Goal: Task Accomplishment & Management: Use online tool/utility

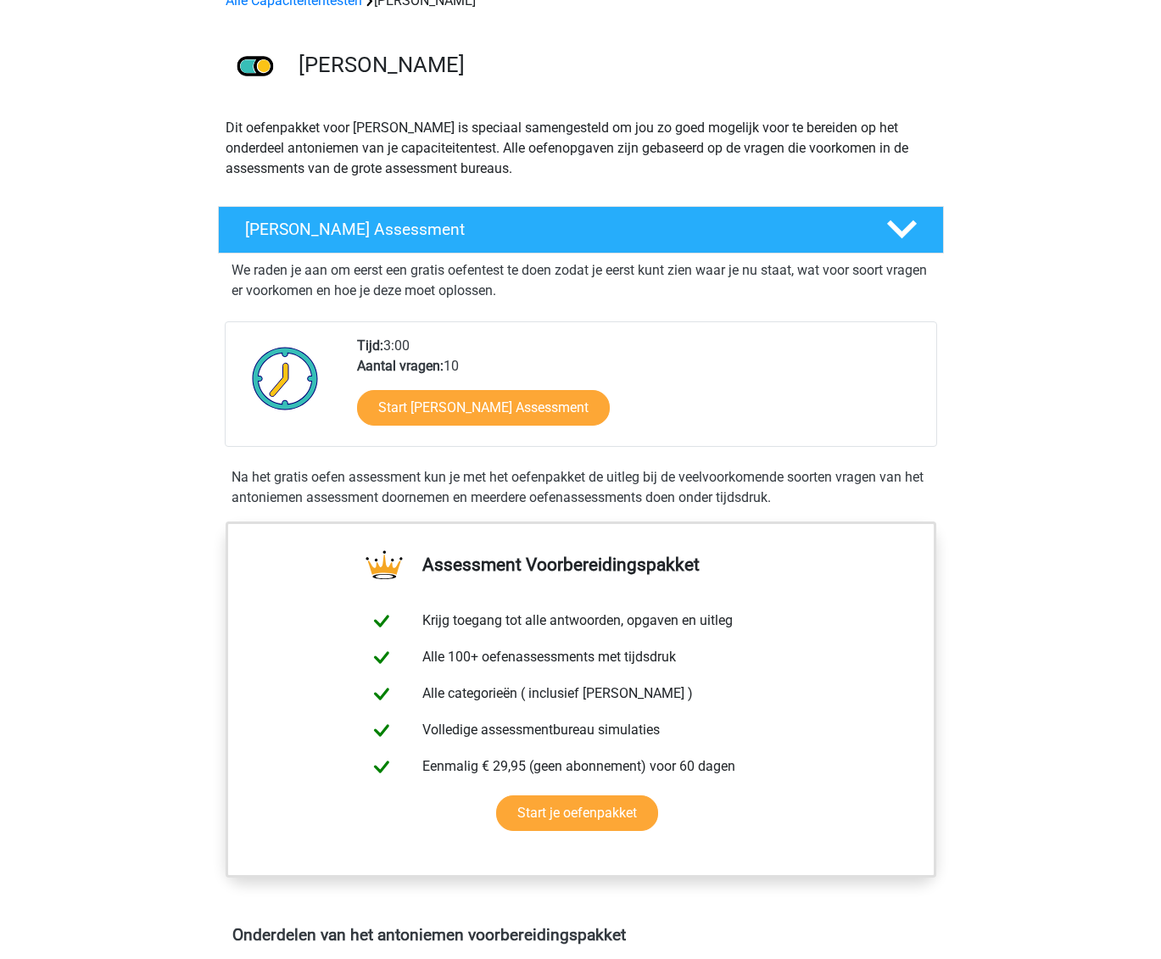
scroll to position [95, 0]
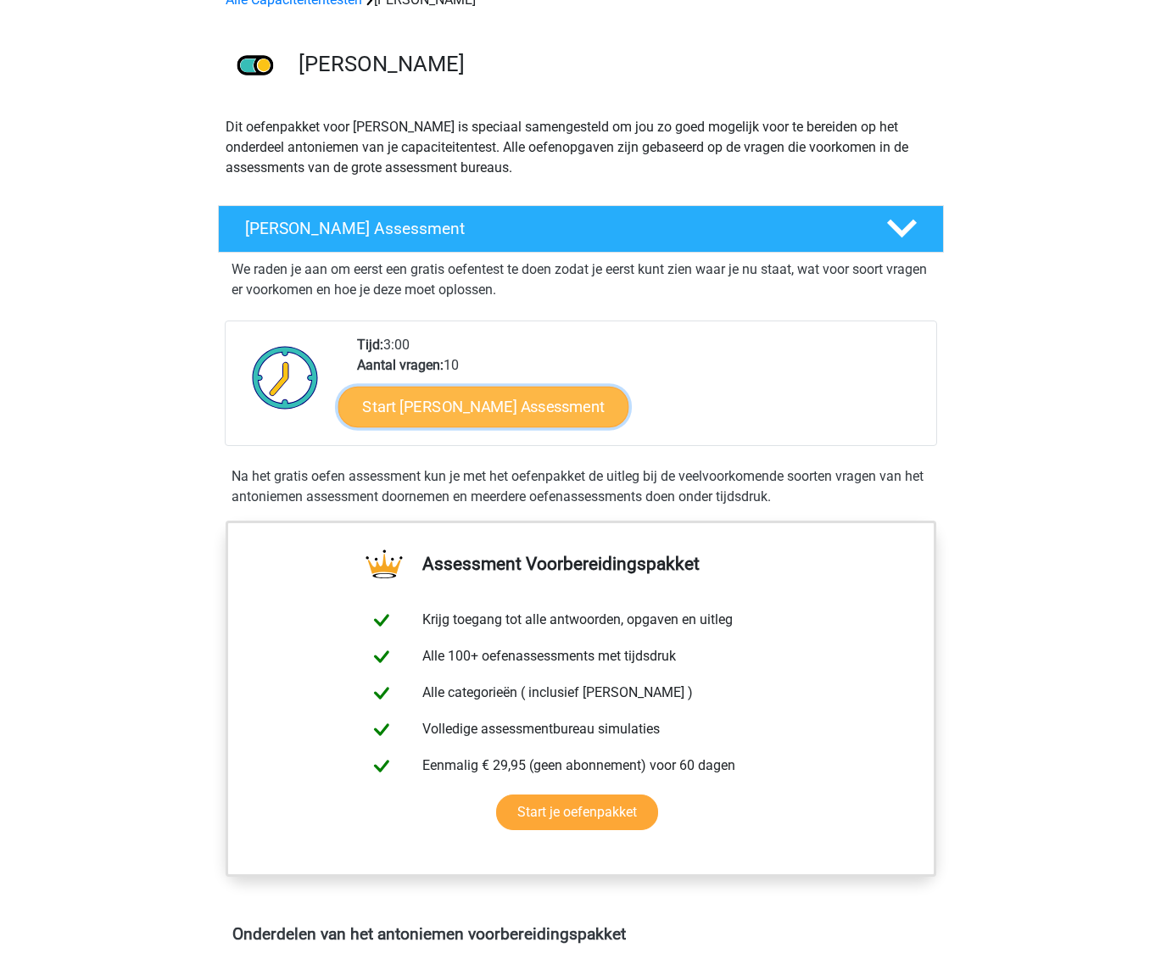
click at [438, 399] on link "Start Antoniemen Gratis Oefen Assessment" at bounding box center [483, 406] width 291 height 41
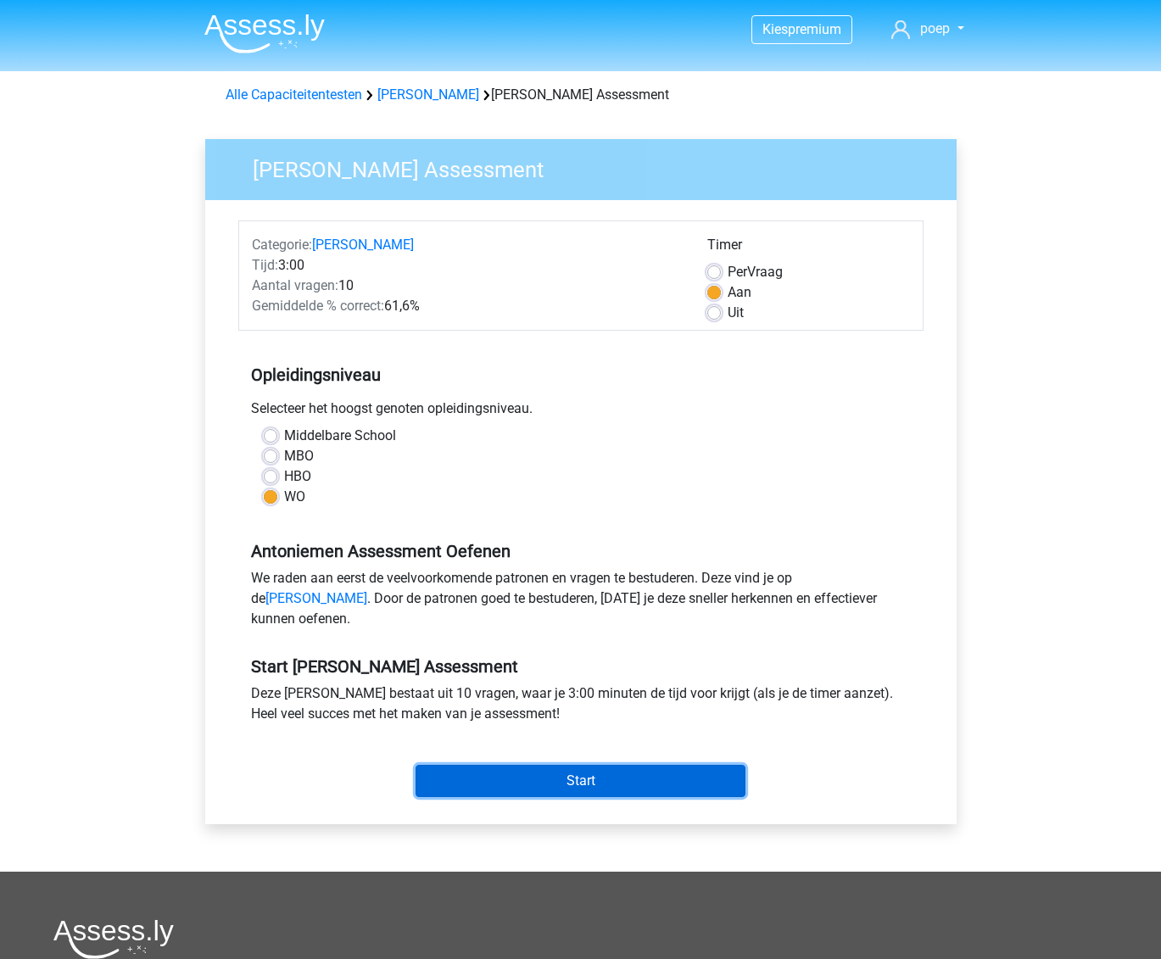
drag, startPoint x: 604, startPoint y: 800, endPoint x: 600, endPoint y: 790, distance: 11.0
click at [604, 797] on input "Start" at bounding box center [581, 781] width 330 height 32
